Goal: Task Accomplishment & Management: Manage account settings

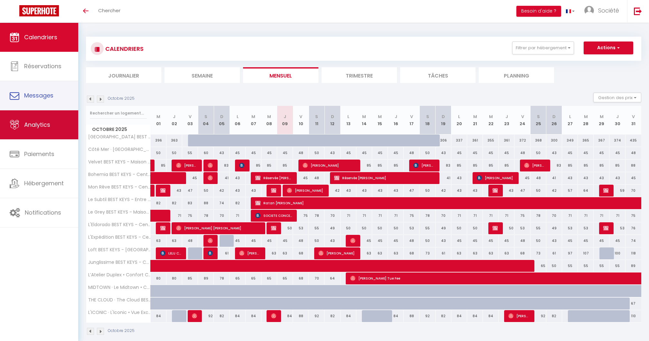
click at [44, 113] on link "Analytics" at bounding box center [39, 124] width 78 height 29
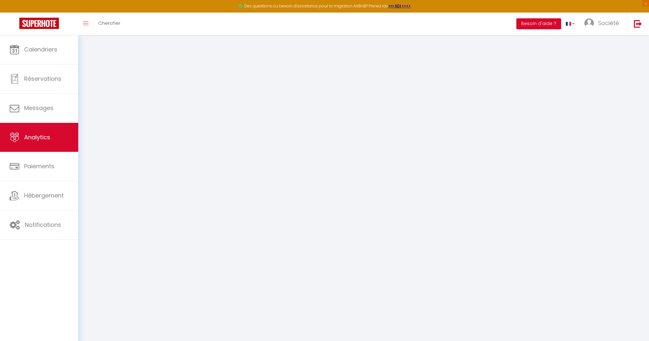
select select "2025"
select select "10"
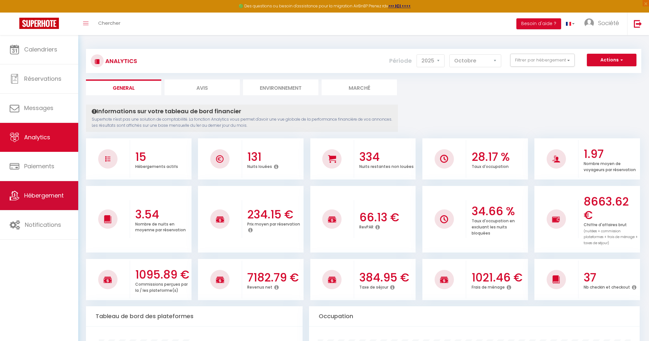
drag, startPoint x: 500, startPoint y: 7, endPoint x: 48, endPoint y: 190, distance: 487.6
click at [48, 190] on link "Hébergement" at bounding box center [39, 195] width 78 height 29
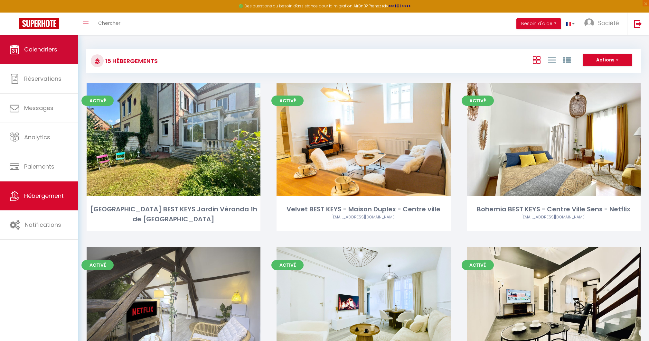
click at [60, 45] on link "Calendriers" at bounding box center [39, 49] width 78 height 29
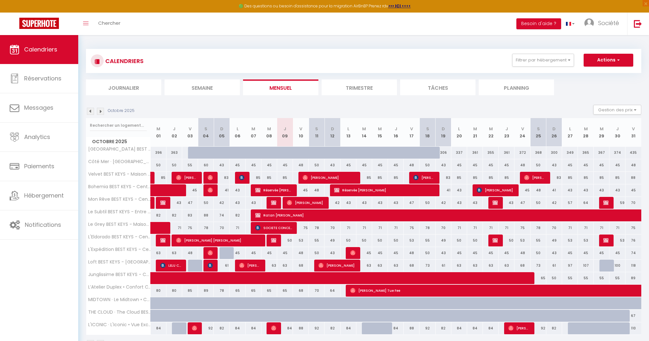
click at [145, 85] on li "Journalier" at bounding box center [123, 87] width 75 height 16
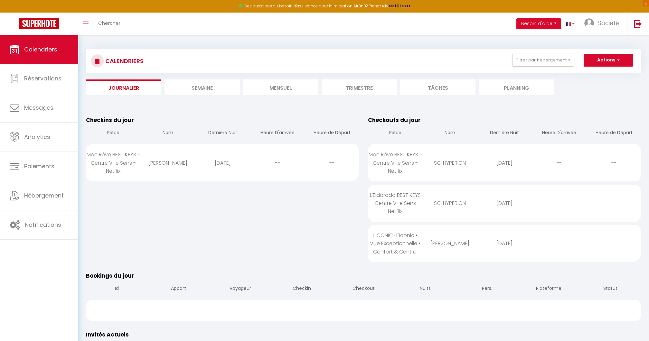
click at [272, 84] on li "Mensuel" at bounding box center [280, 87] width 75 height 16
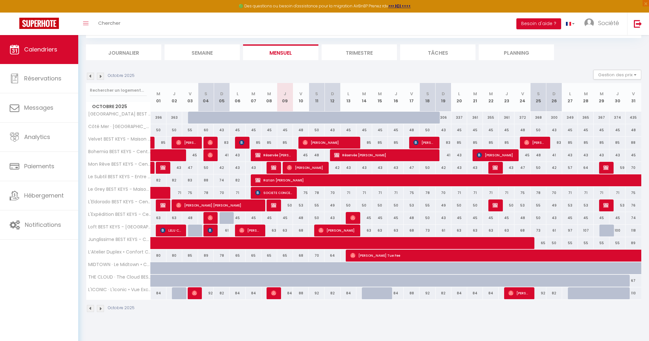
scroll to position [35, 0]
click at [285, 154] on span "Réservée [PERSON_NAME]" at bounding box center [273, 155] width 37 height 12
select select "OK"
select select "KO"
select select "0"
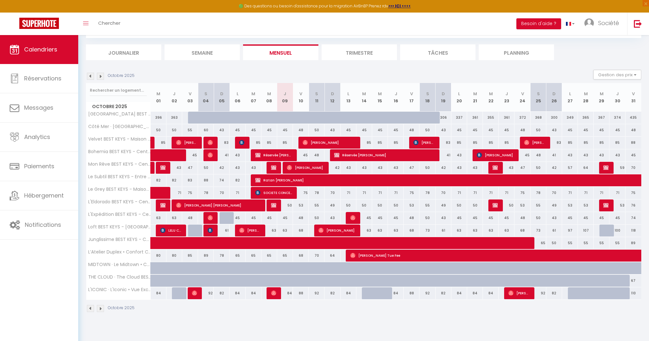
select select "0"
select select "1"
select select
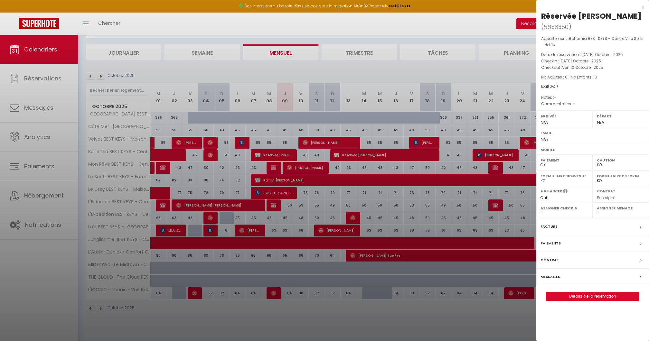
click at [496, 43] on div at bounding box center [324, 170] width 649 height 341
